Goal: Navigation & Orientation: Find specific page/section

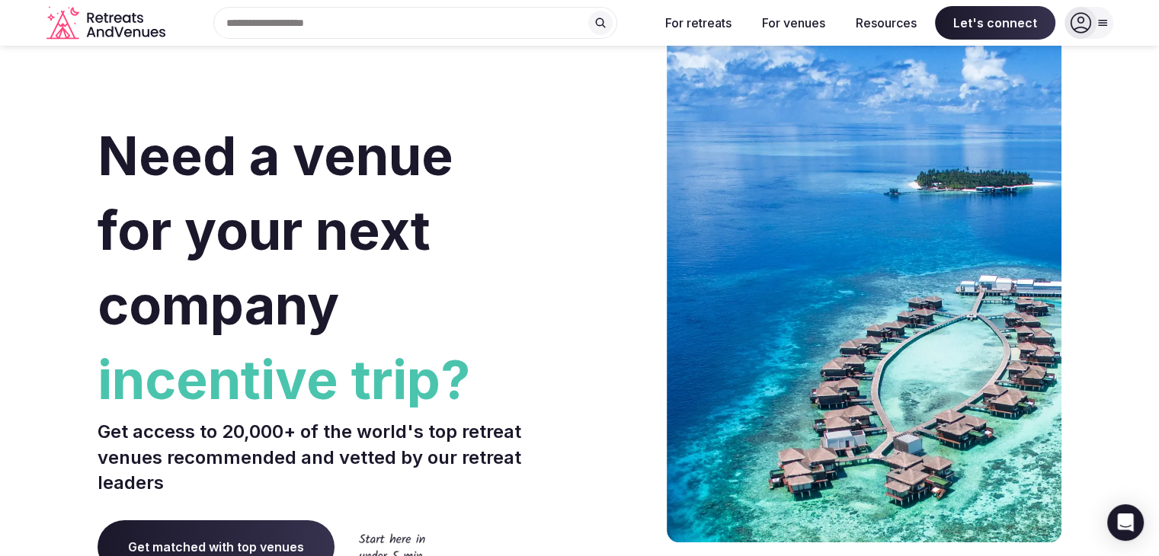
drag, startPoint x: 1140, startPoint y: 22, endPoint x: 1138, endPoint y: 31, distance: 9.4
click at [1138, 31] on div "Search Popular Destinations [GEOGRAPHIC_DATA], [GEOGRAPHIC_DATA] [GEOGRAPHIC_DA…" at bounding box center [579, 23] width 1159 height 46
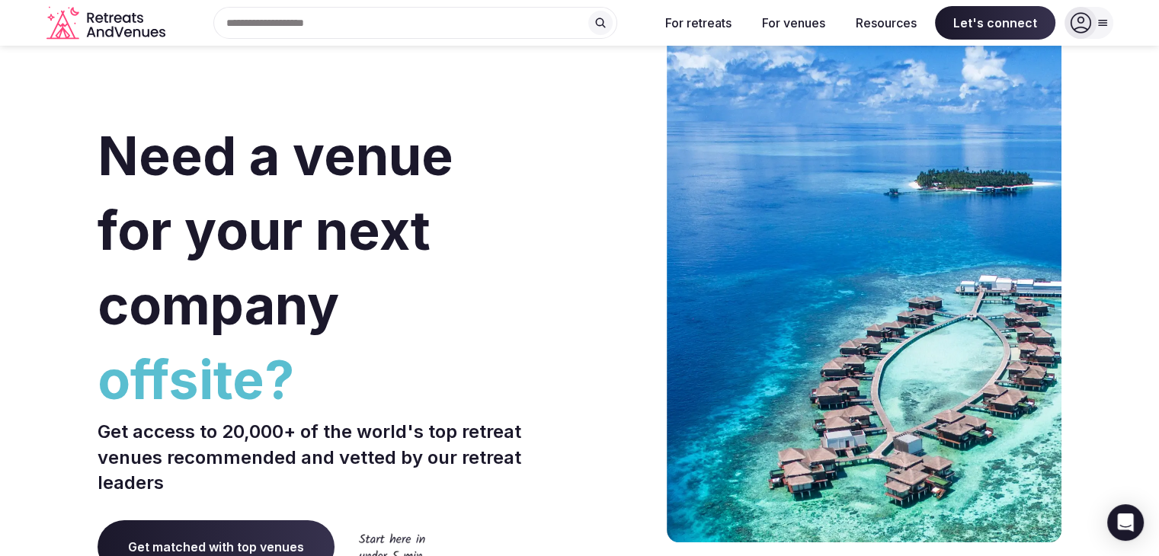
click at [1091, 19] on div at bounding box center [1081, 23] width 32 height 32
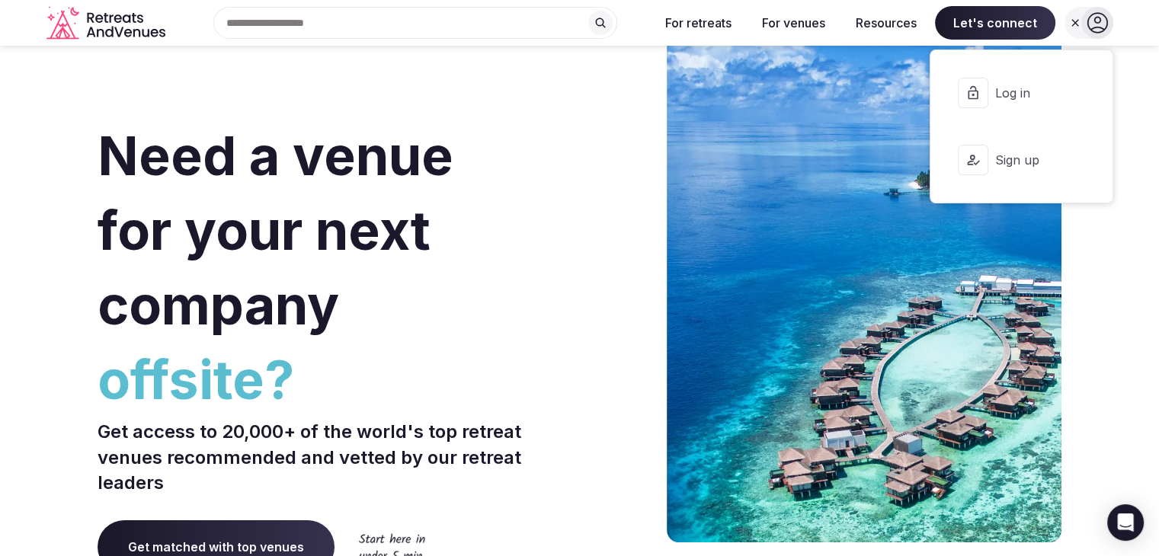
click at [1015, 86] on span "Log in" at bounding box center [1031, 93] width 73 height 17
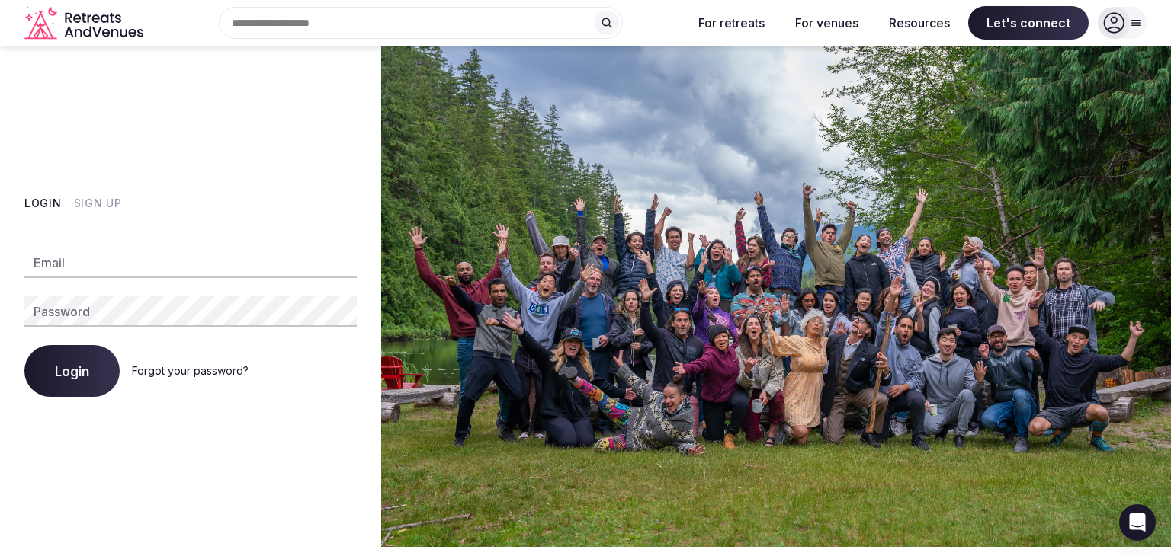
click at [171, 259] on input "Email" at bounding box center [190, 263] width 332 height 30
drag, startPoint x: 57, startPoint y: 264, endPoint x: 69, endPoint y: 373, distance: 110.4
click at [69, 373] on div "Email Password Login Forgot your password?" at bounding box center [190, 313] width 332 height 168
click at [69, 373] on span "Login" at bounding box center [72, 371] width 34 height 15
click at [1120, 24] on icon at bounding box center [1113, 22] width 21 height 21
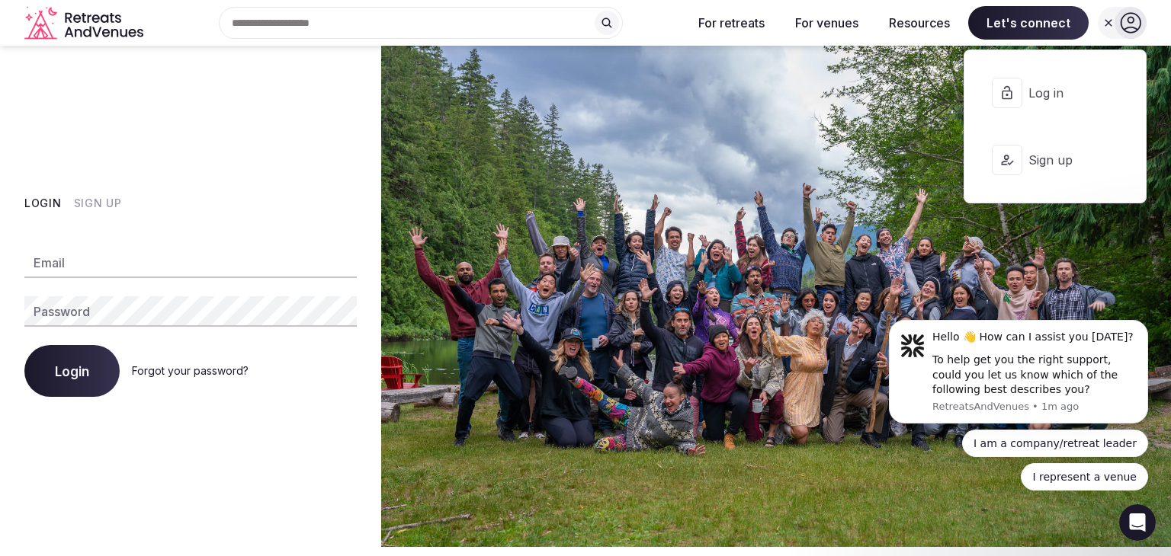
click at [1043, 166] on span "Sign up" at bounding box center [1064, 160] width 73 height 17
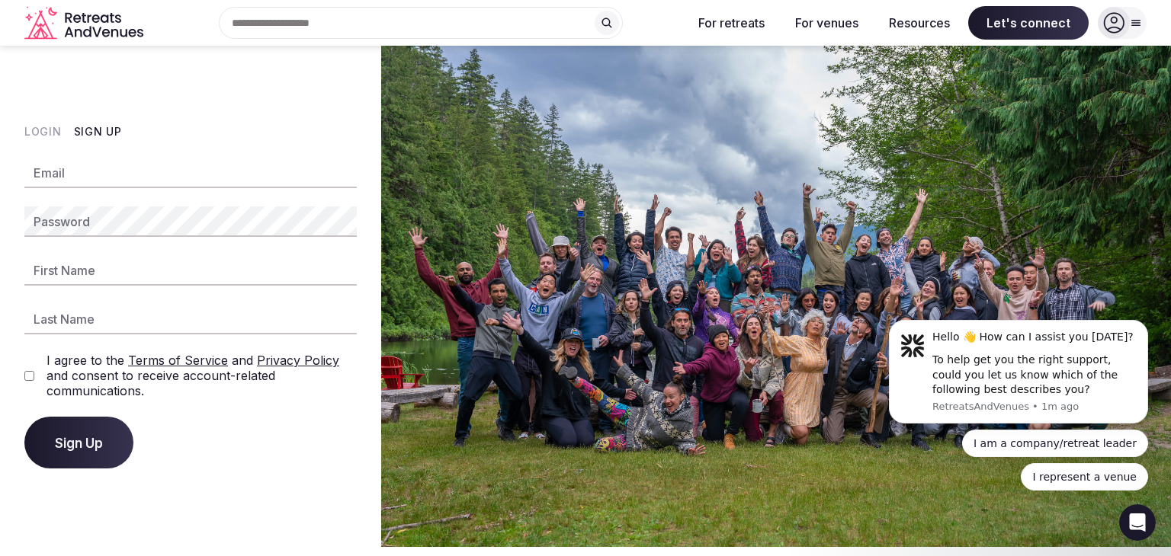
click at [1112, 27] on icon at bounding box center [1114, 23] width 21 height 21
click at [1119, 25] on icon at bounding box center [1113, 22] width 21 height 21
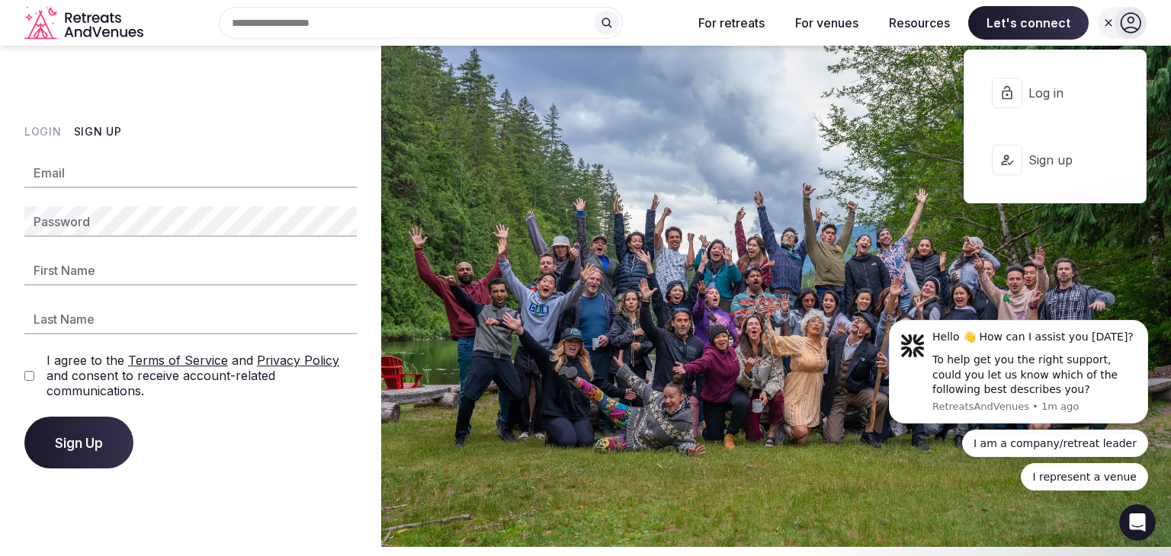
click at [1017, 92] on div at bounding box center [1007, 93] width 30 height 30
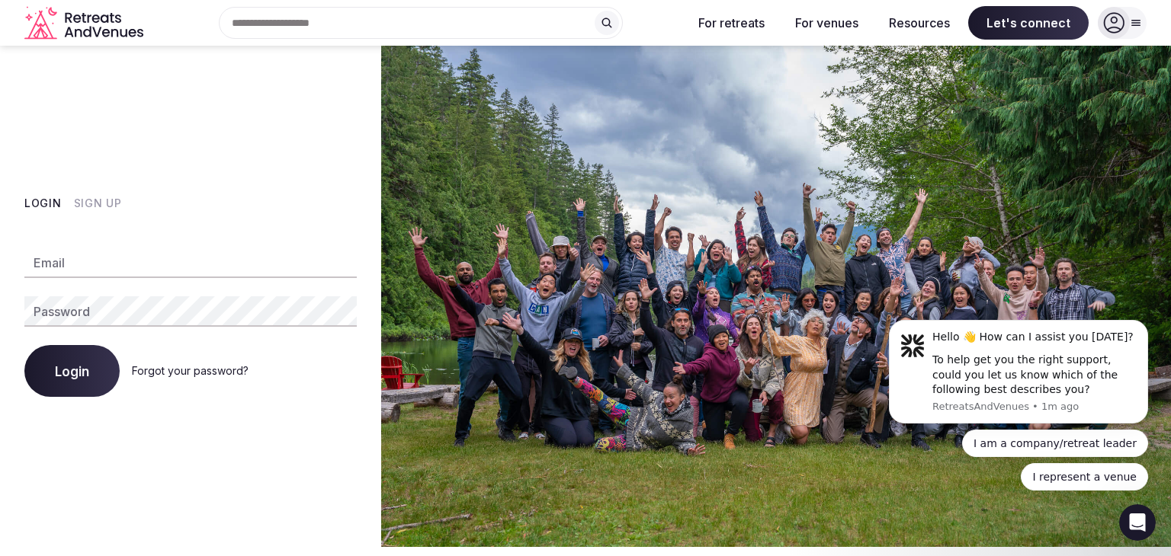
click at [174, 259] on input "Email" at bounding box center [190, 263] width 332 height 30
type input "**********"
click at [75, 367] on span "Login" at bounding box center [72, 371] width 34 height 15
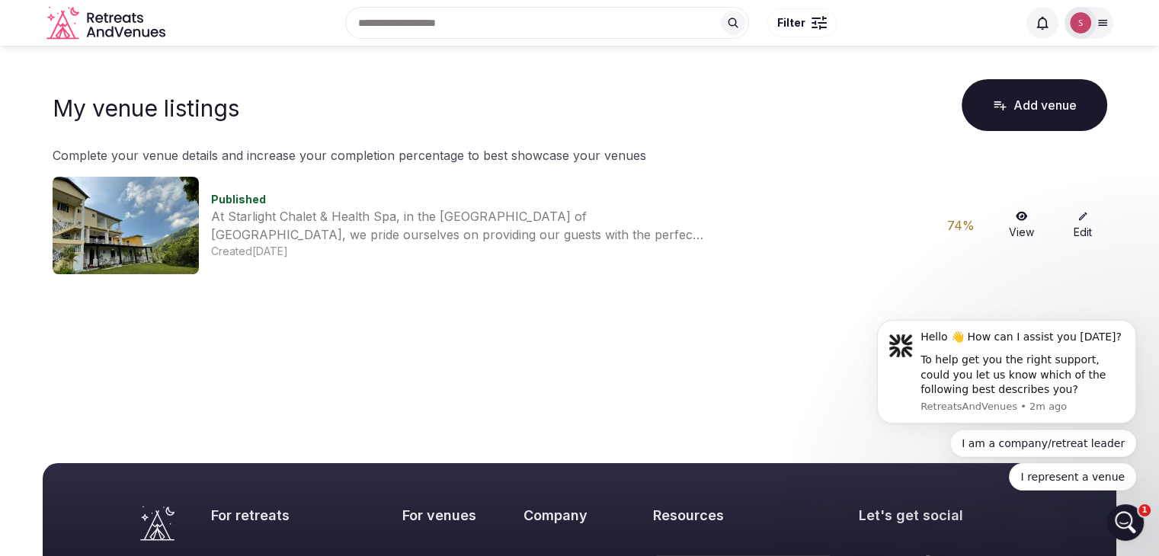
click at [1014, 224] on link "View" at bounding box center [1022, 225] width 49 height 29
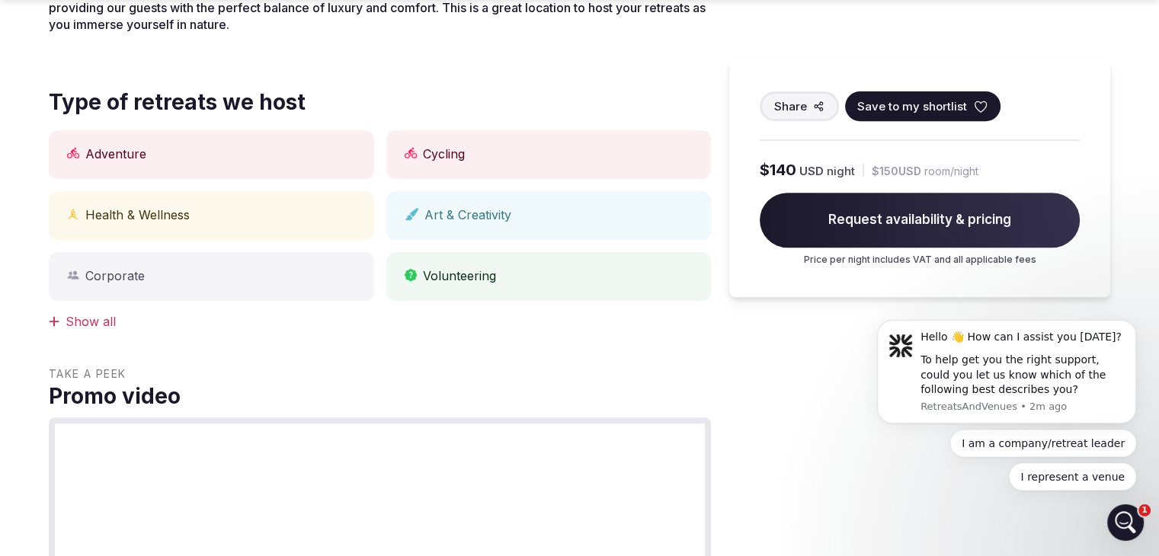
scroll to position [617, 0]
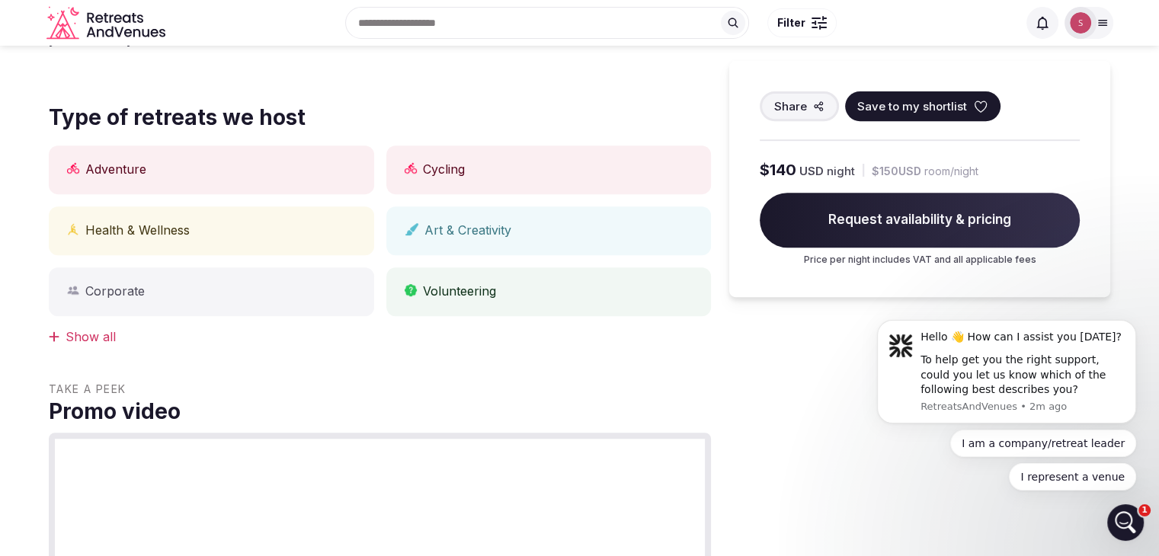
click at [76, 340] on div "Show all" at bounding box center [380, 336] width 662 height 17
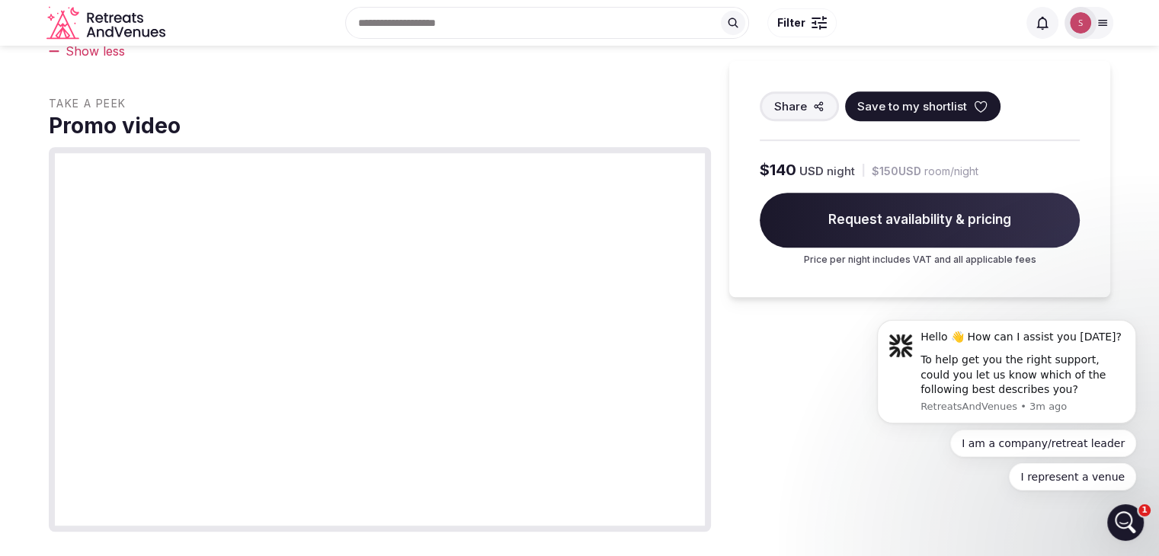
scroll to position [0, 0]
